Goal: Task Accomplishment & Management: Manage account settings

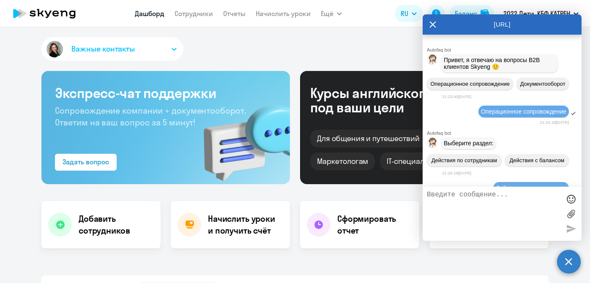
select select "30"
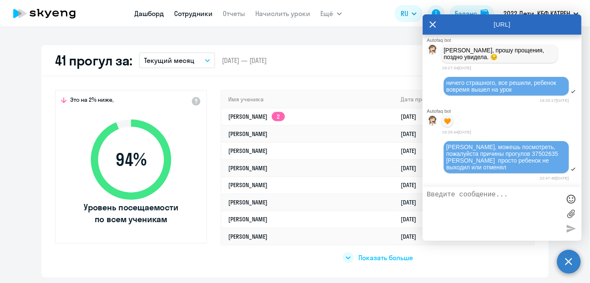
click at [187, 15] on link "Сотрудники" at bounding box center [193, 13] width 38 height 8
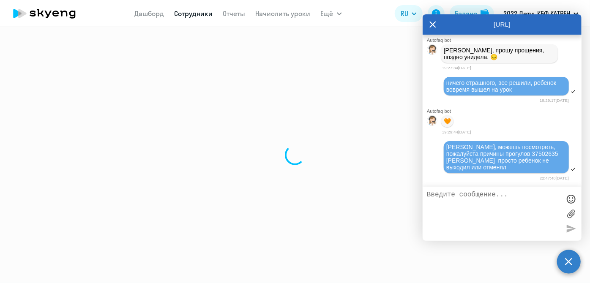
select select "30"
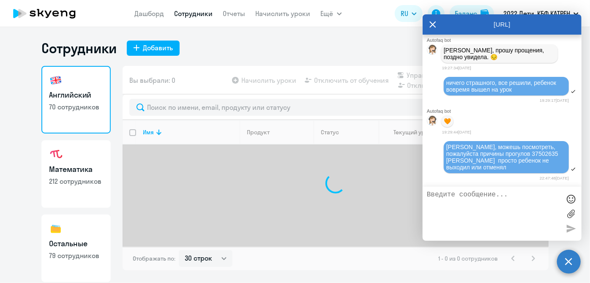
scroll to position [73, 0]
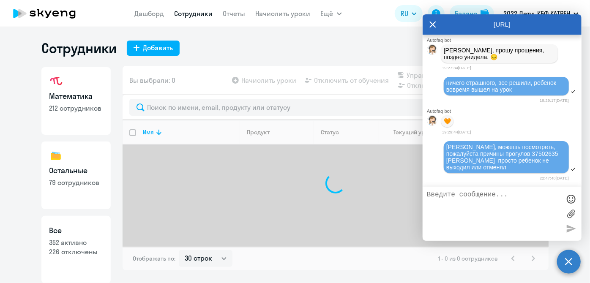
click at [76, 238] on p "352 активно" at bounding box center [76, 242] width 54 height 9
select select "30"
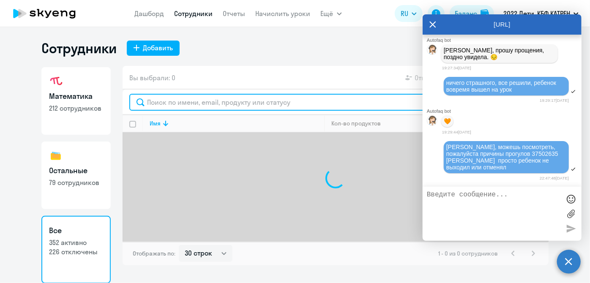
click at [184, 107] on input "text" at bounding box center [335, 102] width 412 height 17
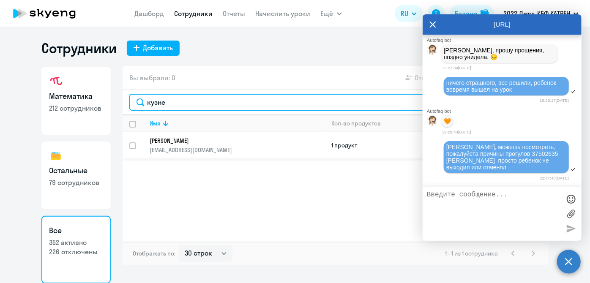
type input "кузне"
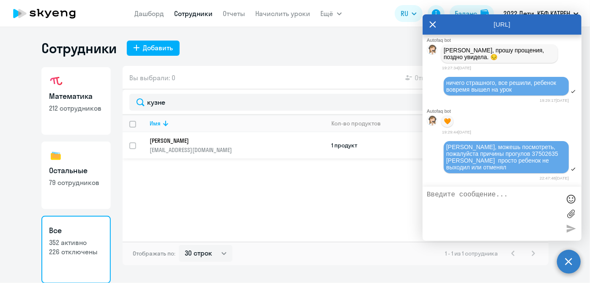
click at [199, 147] on p "[EMAIL_ADDRESS][DOMAIN_NAME]" at bounding box center [237, 150] width 174 height 8
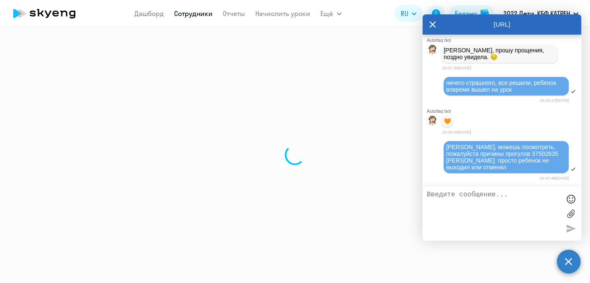
select select "english"
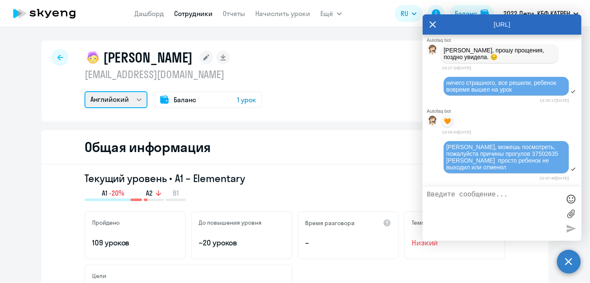
click at [134, 98] on select "Математика Английский" at bounding box center [115, 99] width 63 height 17
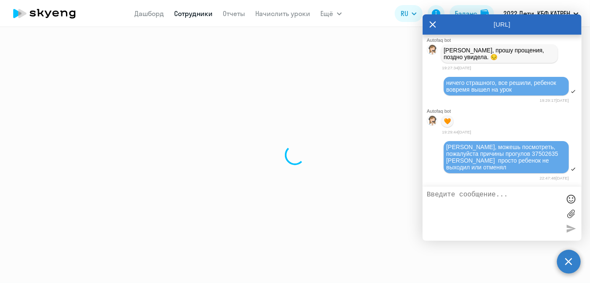
select select "30"
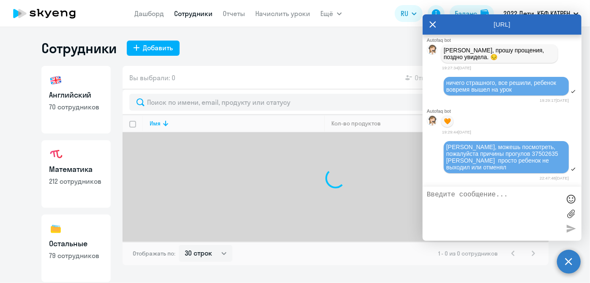
click at [435, 26] on icon at bounding box center [433, 24] width 6 height 6
click at [568, 261] on circle at bounding box center [569, 262] width 24 height 24
click at [82, 252] on p "79 сотрудников" at bounding box center [76, 255] width 54 height 9
select select "30"
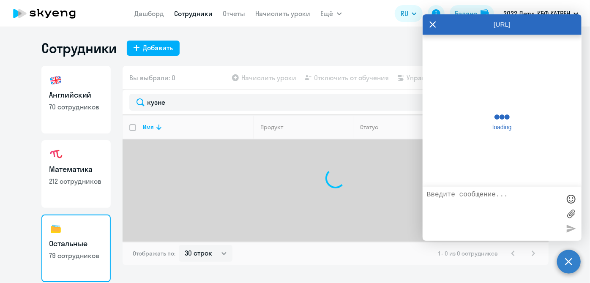
type input "кузне"
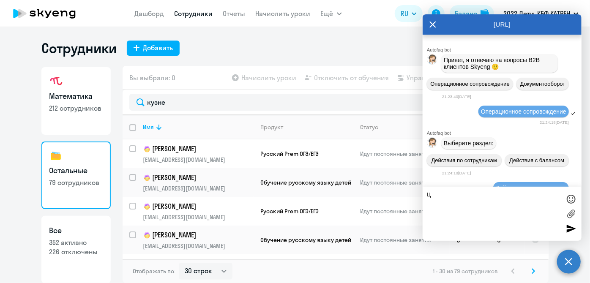
scroll to position [122170, 0]
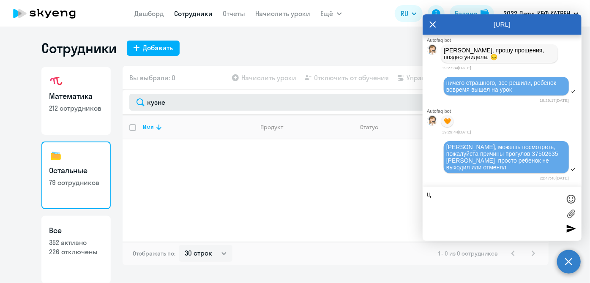
type textarea "ц"
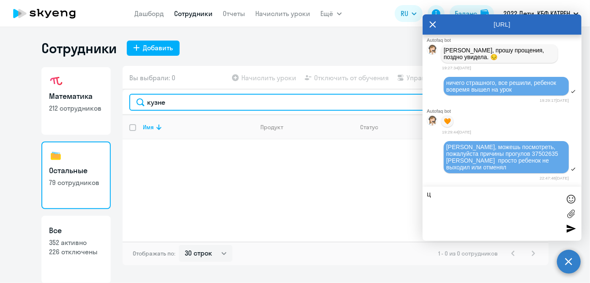
click at [182, 101] on input "кузне" at bounding box center [335, 102] width 412 height 17
type input "[PERSON_NAME]"
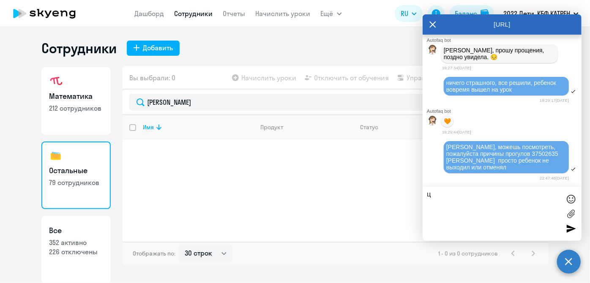
click at [433, 24] on icon at bounding box center [433, 24] width 6 height 6
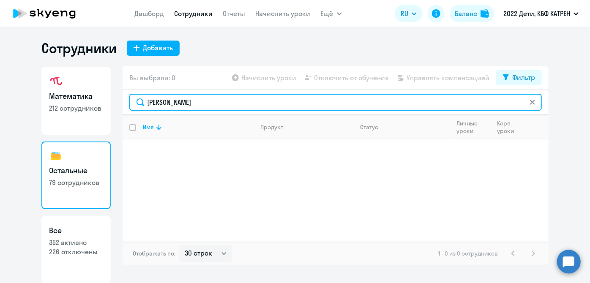
click at [196, 102] on input "[PERSON_NAME]" at bounding box center [335, 102] width 412 height 17
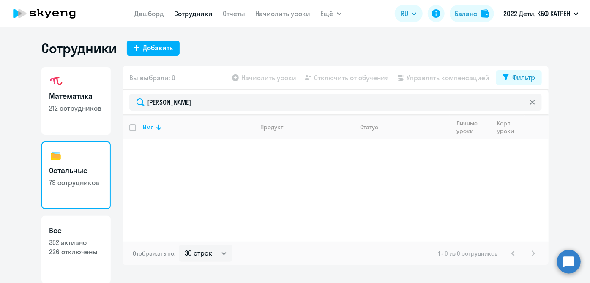
click at [84, 256] on link "Все 352 активно 226 отключены" at bounding box center [75, 250] width 69 height 68
select select "30"
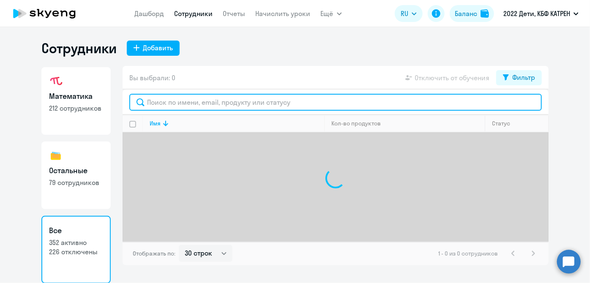
click at [174, 102] on input "text" at bounding box center [335, 102] width 412 height 17
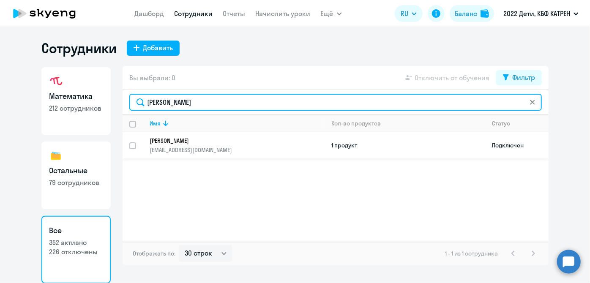
type input "[PERSON_NAME]"
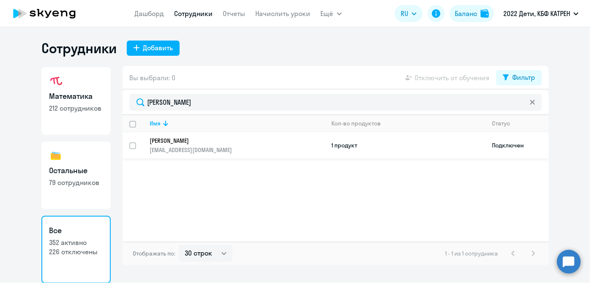
click at [133, 147] on input "select row 16847099" at bounding box center [137, 150] width 17 height 17
checkbox input "true"
click at [428, 75] on span "Отключить от обучения" at bounding box center [451, 78] width 75 height 10
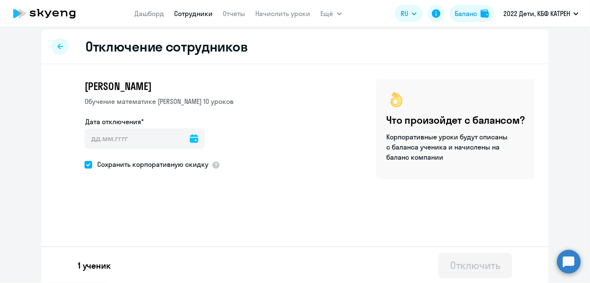
scroll to position [5, 0]
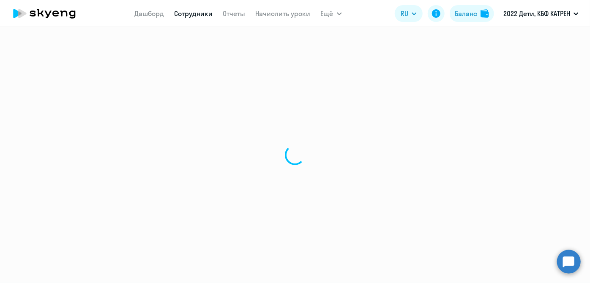
select select "30"
